Goal: Information Seeking & Learning: Learn about a topic

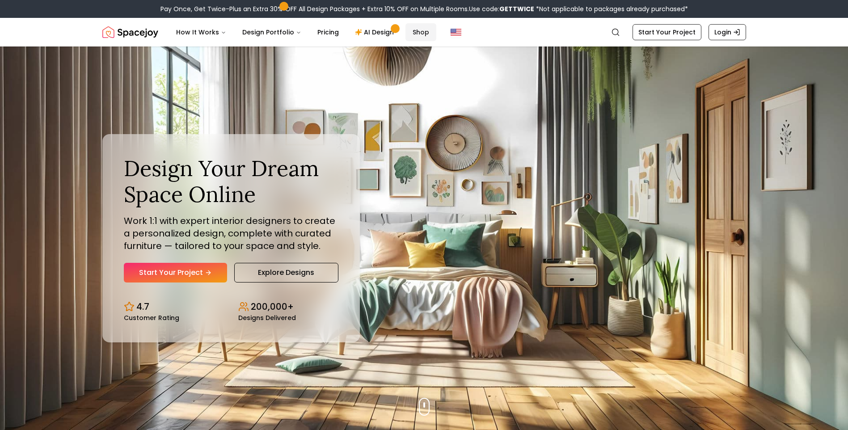
click at [424, 27] on link "Shop" at bounding box center [420, 32] width 31 height 18
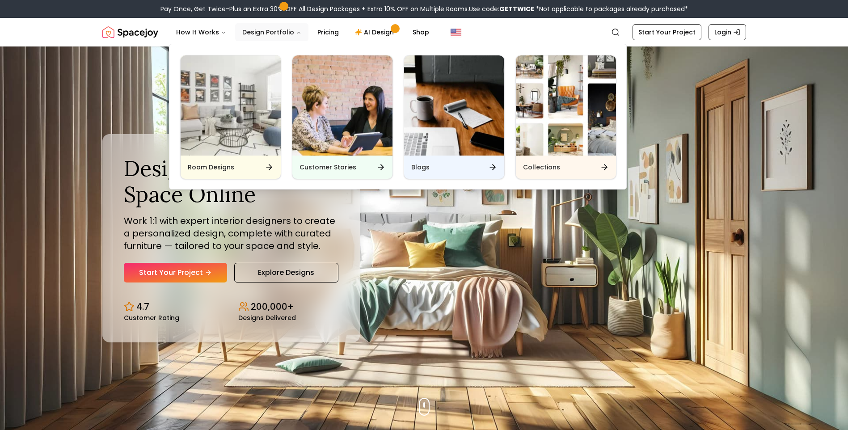
click at [296, 29] on button "Design Portfolio" at bounding box center [271, 32] width 73 height 18
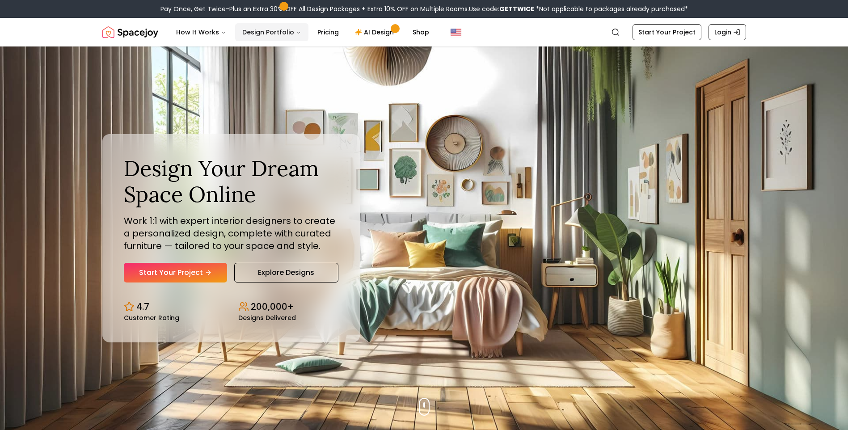
click at [296, 29] on button "Design Portfolio" at bounding box center [271, 32] width 73 height 18
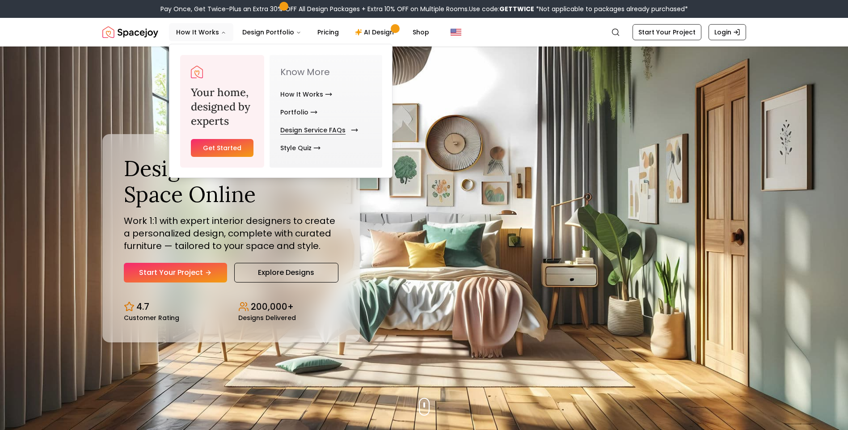
click at [312, 130] on link "Design Service FAQs" at bounding box center [317, 130] width 74 height 18
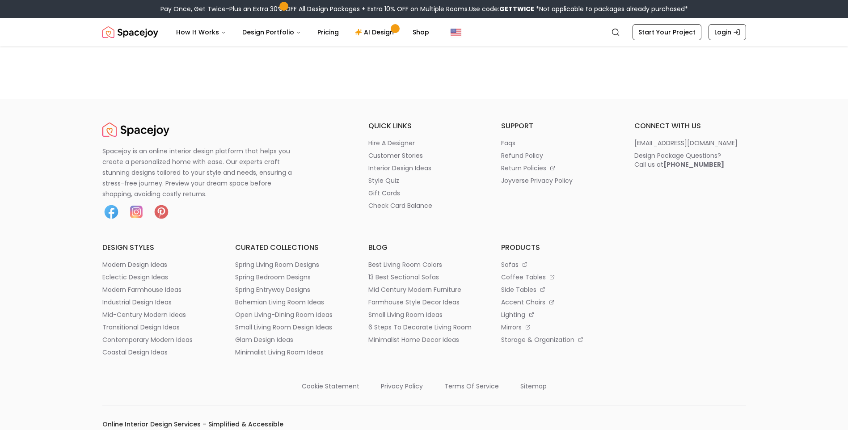
scroll to position [908, 0]
drag, startPoint x: 756, startPoint y: 167, endPoint x: 663, endPoint y: 171, distance: 93.0
click at [667, 169] on div "Spacejoy is an online interior design platform that helps you create a personal…" at bounding box center [424, 422] width 687 height 598
copy b "[PHONE_NUMBER]"
click at [140, 28] on img "Spacejoy" at bounding box center [130, 32] width 56 height 18
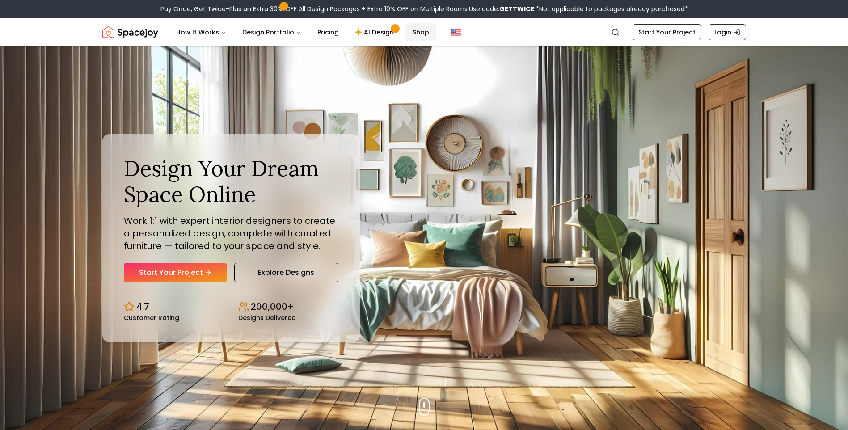
click at [415, 28] on link "Shop" at bounding box center [420, 32] width 31 height 18
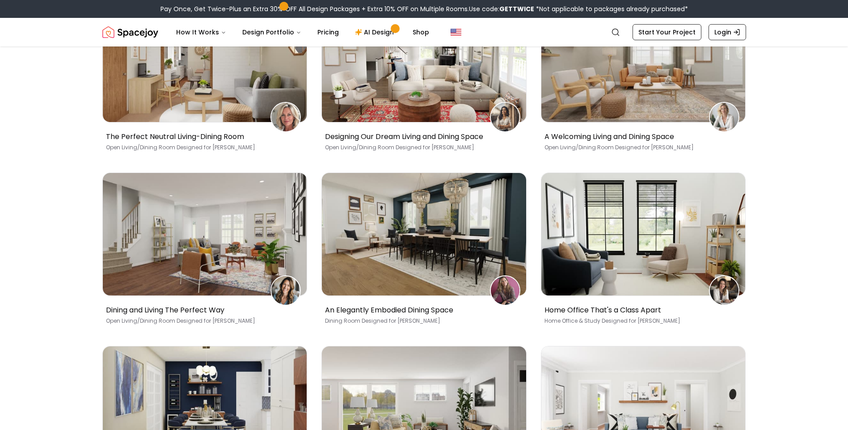
scroll to position [313, 0]
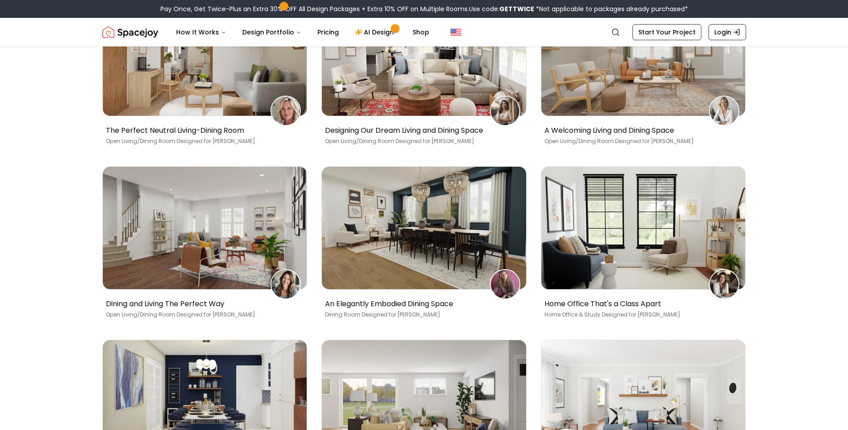
click at [844, 257] on main "Customer Stories - Interior Design Reviews Spacejoy is carefully crafted and de…" at bounding box center [424, 141] width 848 height 787
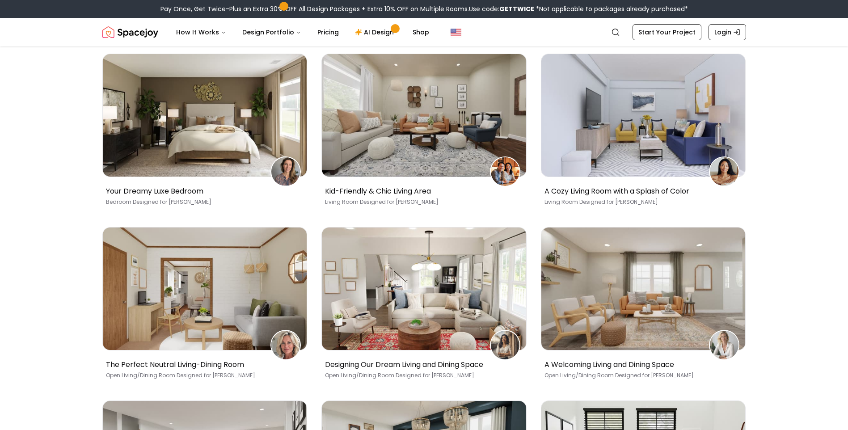
scroll to position [45, 0]
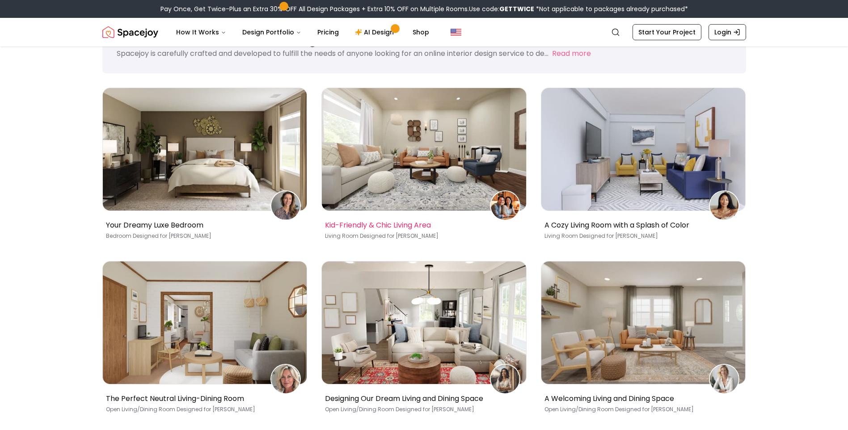
click at [452, 162] on img at bounding box center [424, 149] width 204 height 122
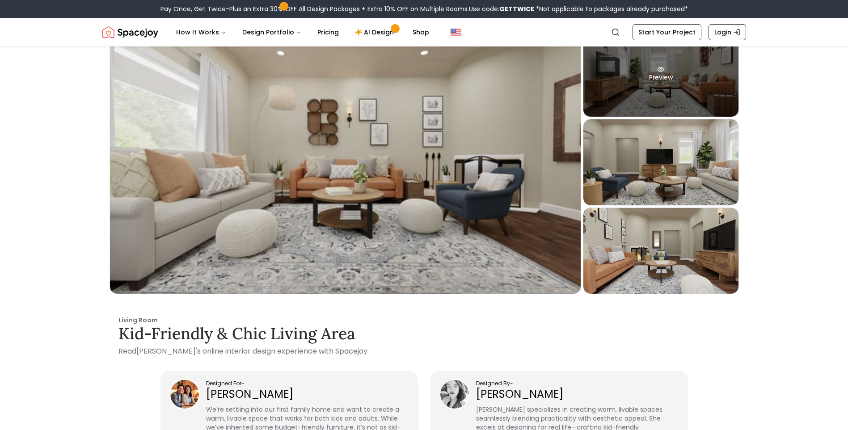
click at [686, 57] on div "Preview" at bounding box center [660, 74] width 155 height 86
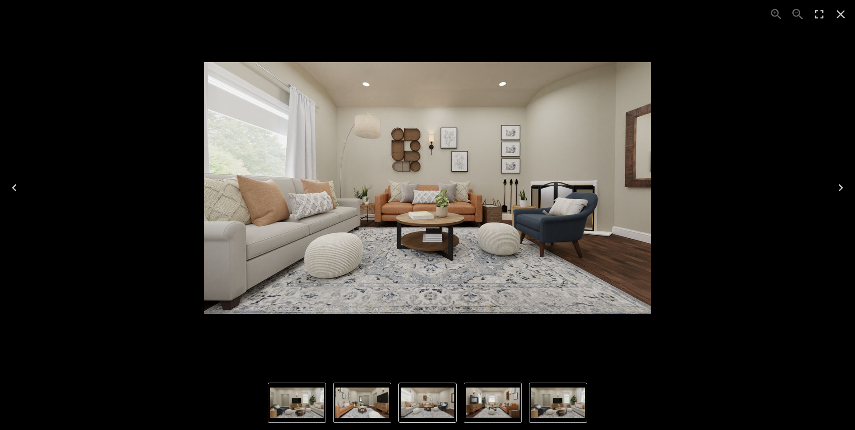
click at [723, 329] on div "1 of 4" at bounding box center [427, 187] width 840 height 361
click at [839, 13] on icon "Close" at bounding box center [840, 14] width 8 height 8
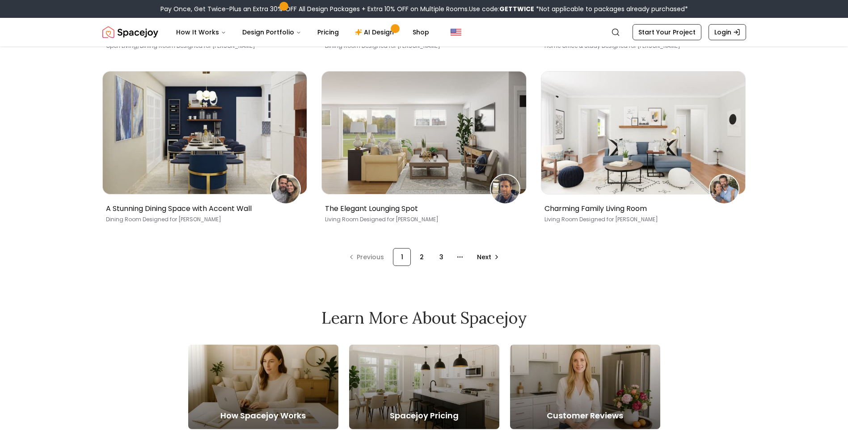
scroll to position [581, 0]
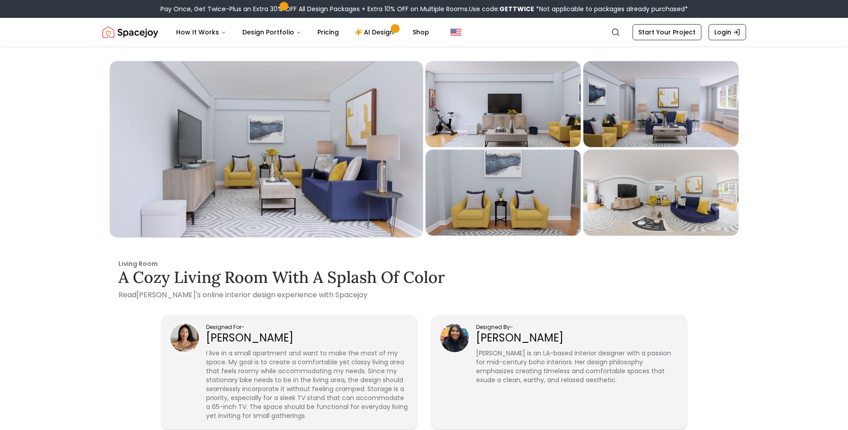
click at [220, 336] on p "RASHEEDAH JONES" at bounding box center [307, 338] width 202 height 14
copy p "RASHEEDAH JONES"
